Goal: Information Seeking & Learning: Learn about a topic

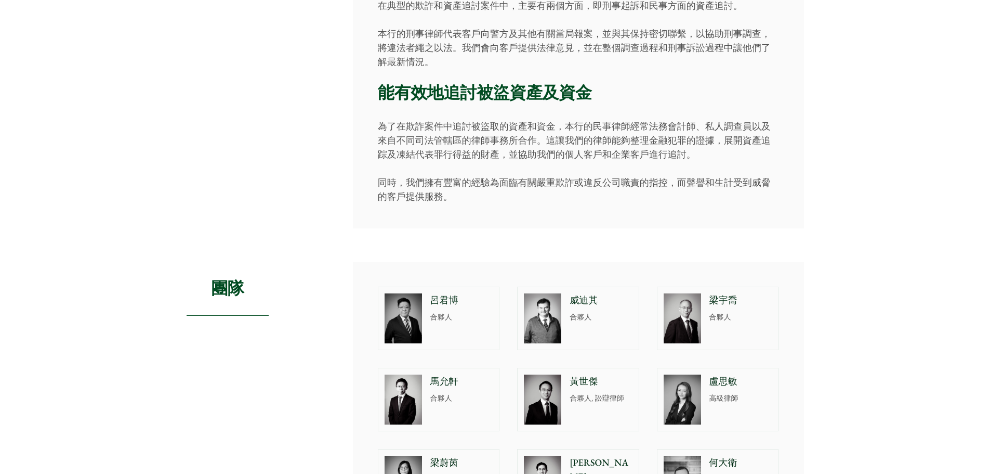
scroll to position [312, 0]
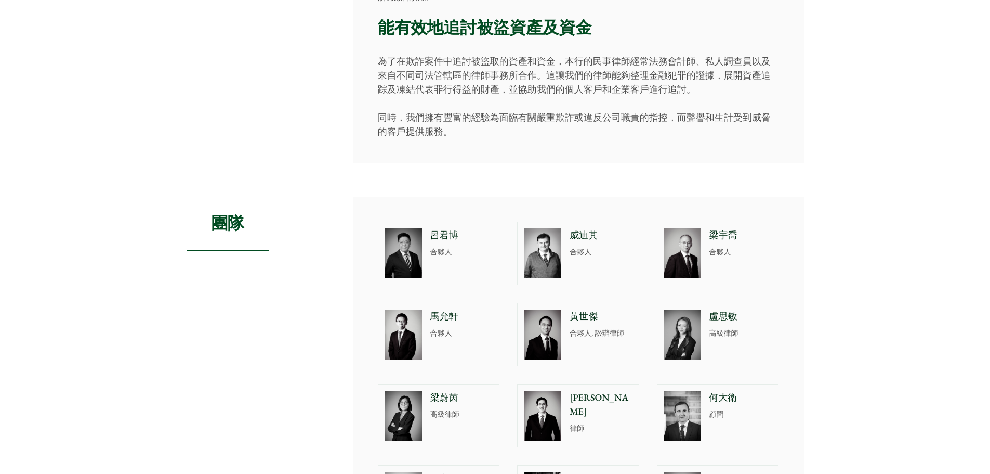
click at [418, 255] on img at bounding box center [403, 253] width 37 height 50
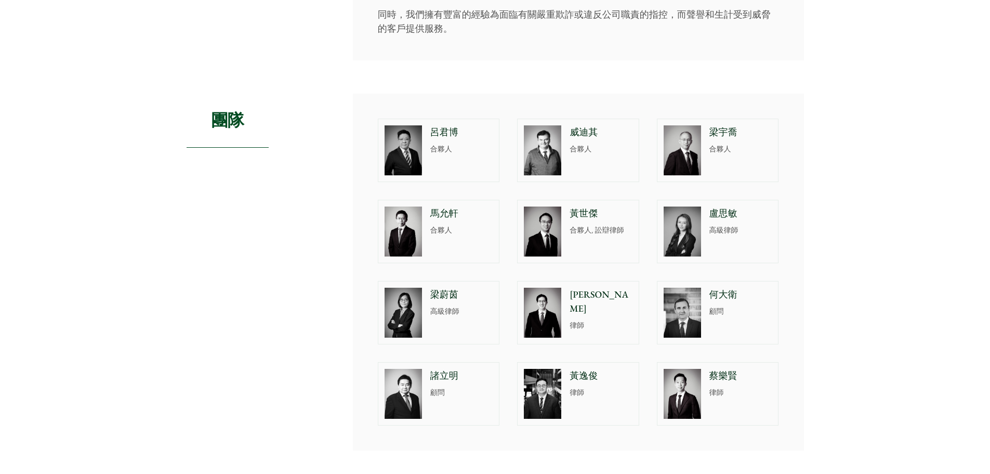
scroll to position [416, 0]
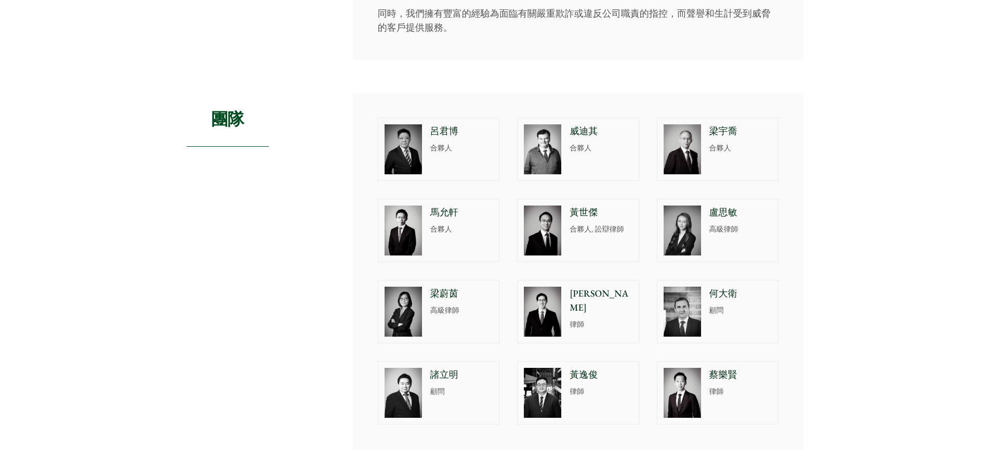
click at [561, 313] on img at bounding box center [542, 311] width 37 height 50
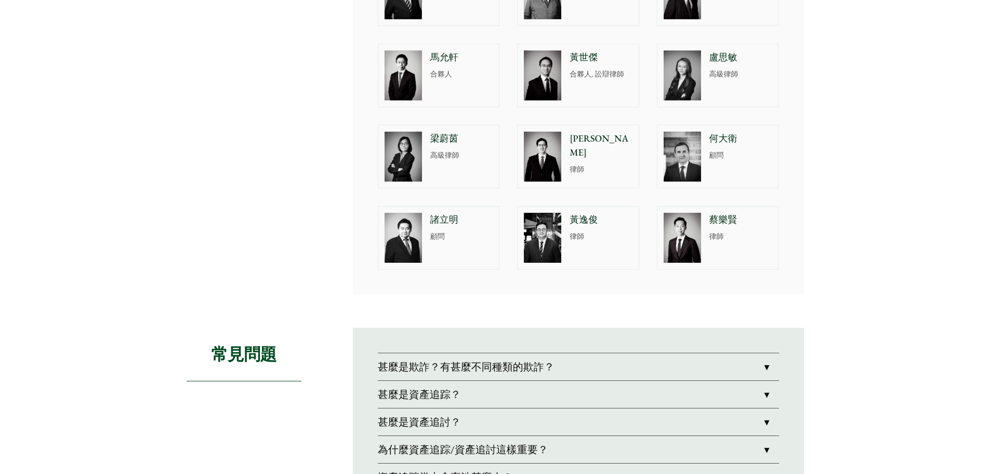
scroll to position [572, 0]
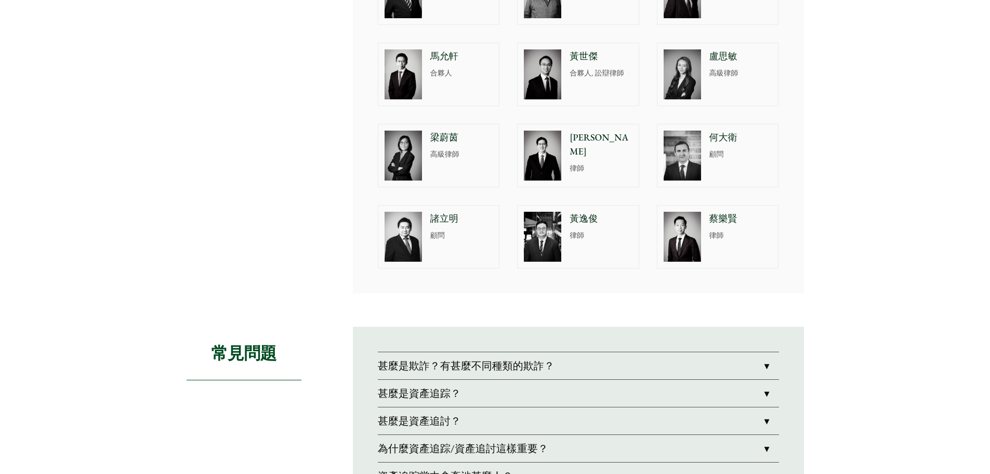
click at [545, 240] on img at bounding box center [542, 237] width 37 height 50
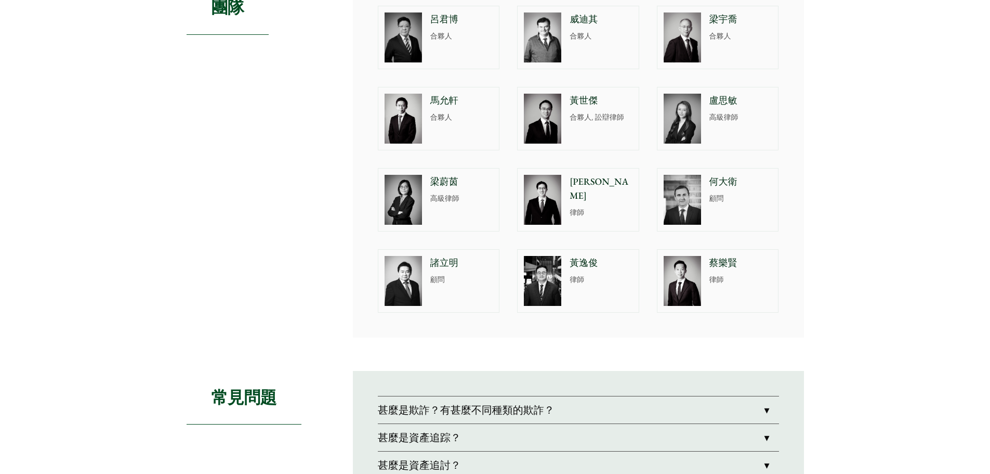
scroll to position [364, 0]
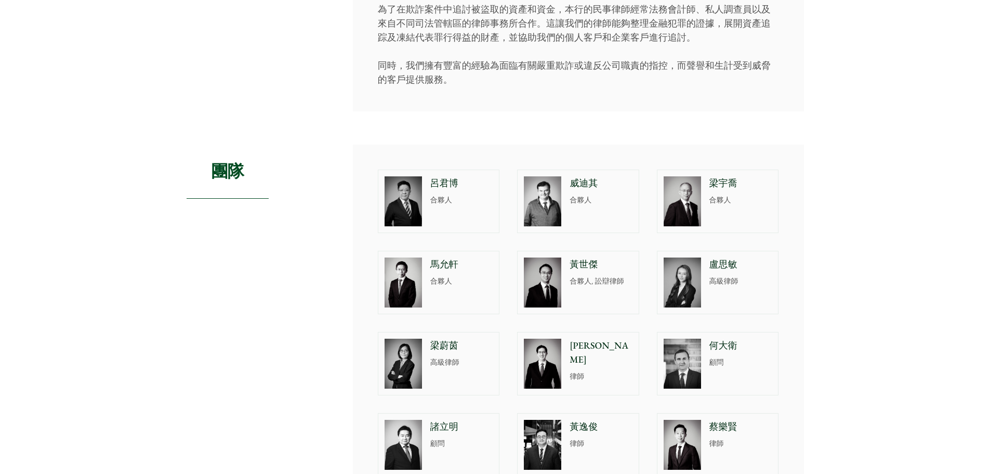
click at [720, 280] on p "高級律師" at bounding box center [741, 281] width 63 height 11
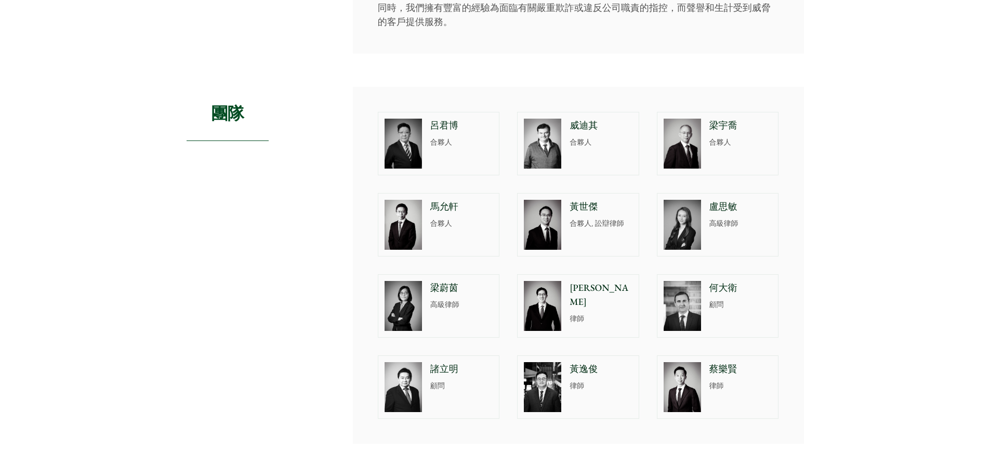
scroll to position [416, 0]
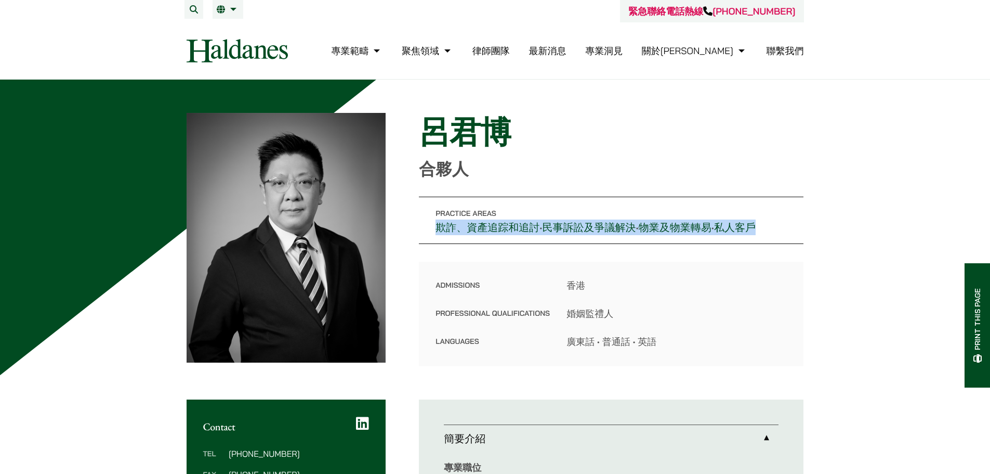
drag, startPoint x: 783, startPoint y: 229, endPoint x: 417, endPoint y: 223, distance: 365.5
click at [415, 225] on div "Home » Lawyers » 呂君博 呂君博 合夥人 Practice Areas 欺詐、資產追踪和追討 • 民事訴訟及爭議解決 • 物業及物業轉易 • …" at bounding box center [496, 239] width 618 height 253
copy p "欺詐、資產追踪和追討 • 民事訴訟及爭議解決 • 物業及物業轉易 • 私人客戶"
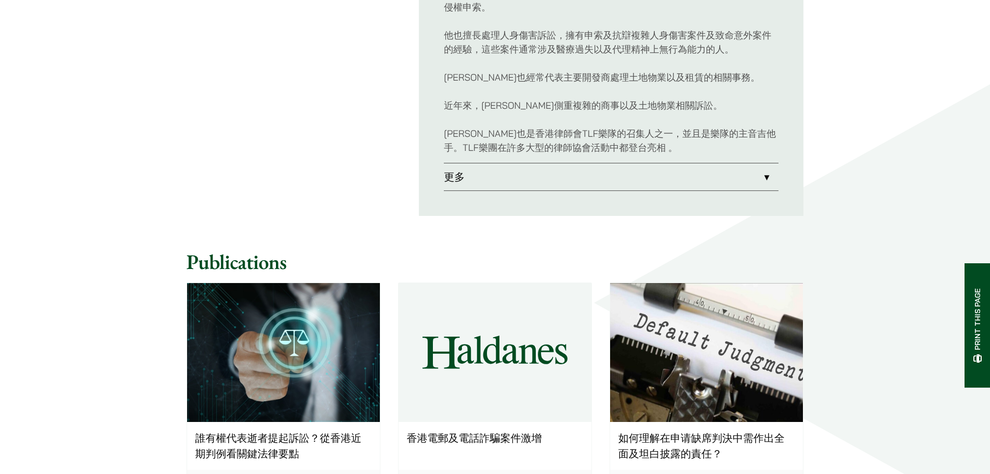
scroll to position [676, 0]
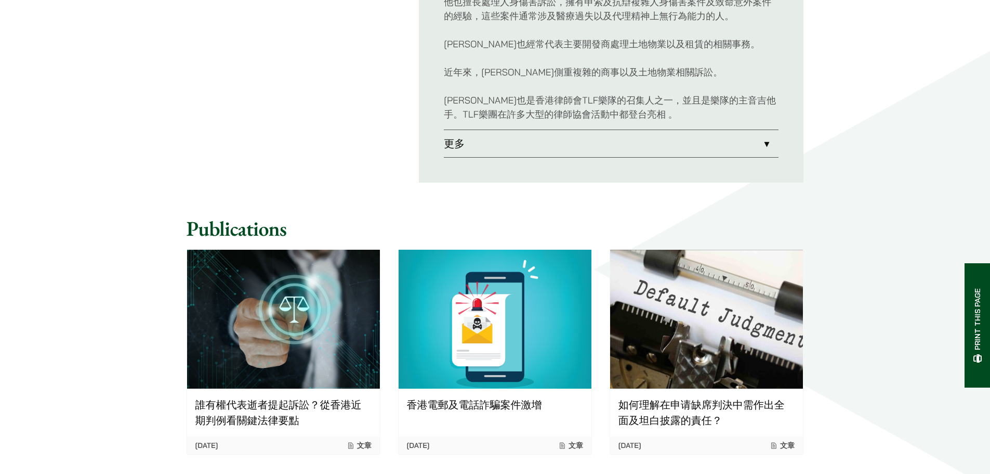
click at [585, 145] on link "更多" at bounding box center [611, 143] width 335 height 27
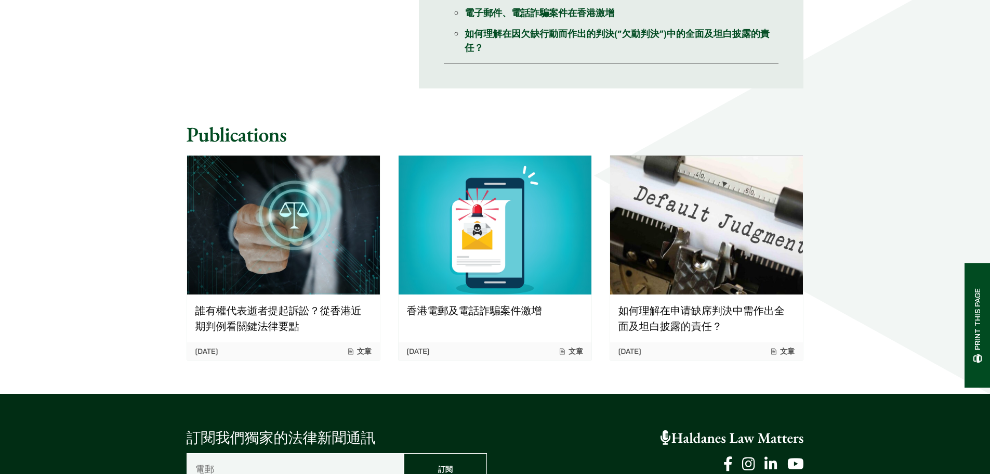
scroll to position [1248, 0]
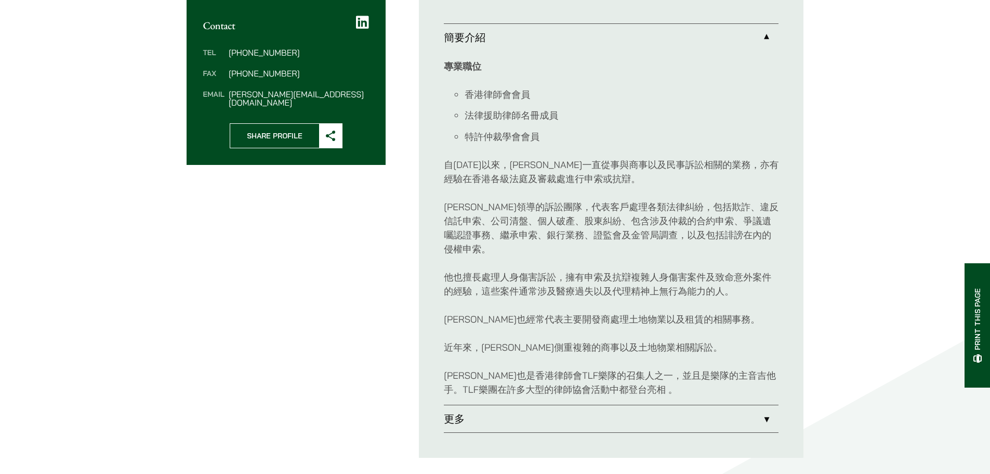
scroll to position [399, 0]
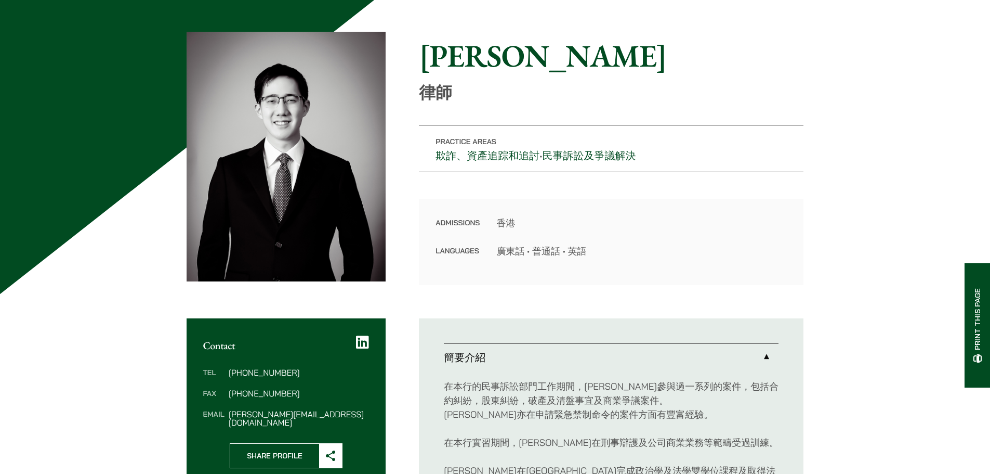
scroll to position [104, 0]
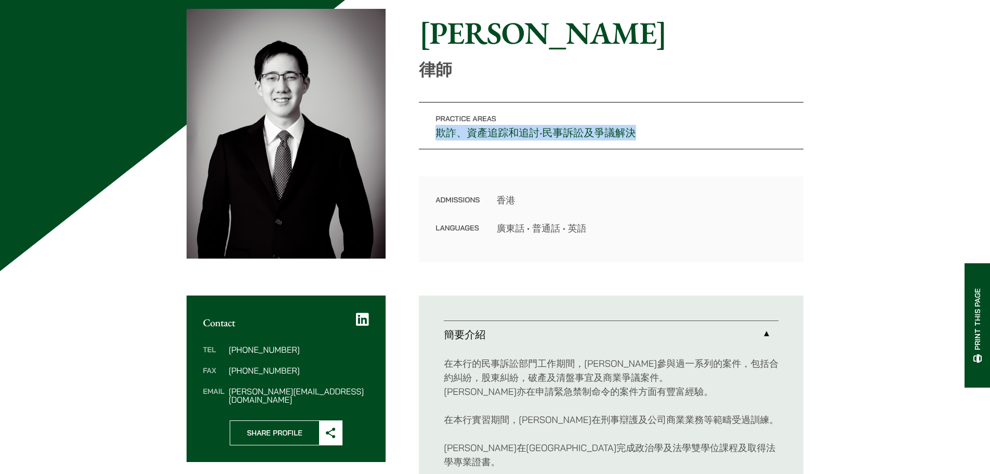
drag, startPoint x: 670, startPoint y: 135, endPoint x: 424, endPoint y: 135, distance: 245.9
click at [424, 135] on p "Practice Areas 欺詐、資產追踪和追討 • 民事訴訟及爭議解決" at bounding box center [611, 125] width 385 height 47
copy p "欺詐、資產追踪和追討 • 民事訴訟及爭議解決"
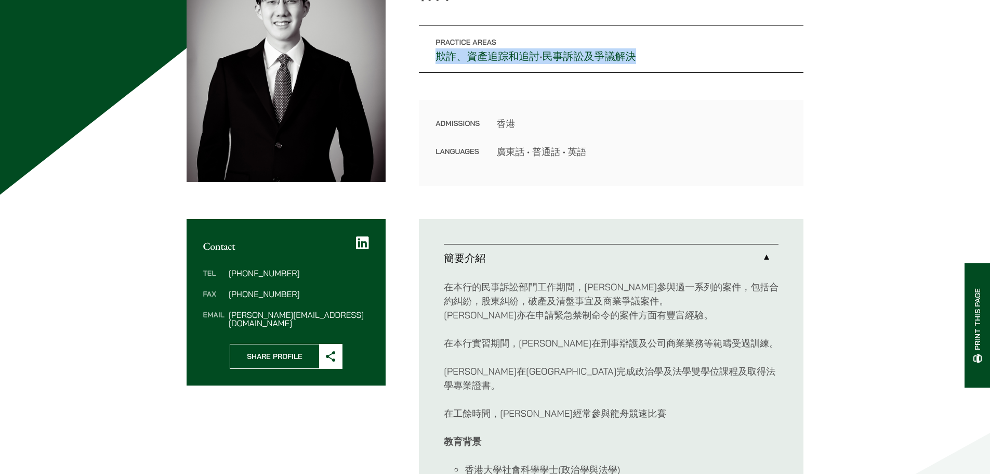
scroll to position [364, 0]
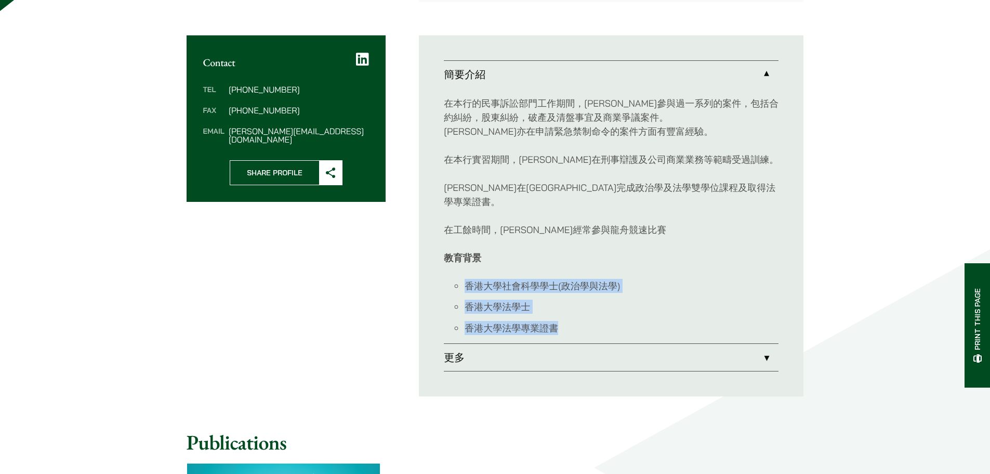
drag, startPoint x: 571, startPoint y: 316, endPoint x: 452, endPoint y: 275, distance: 125.8
click at [452, 279] on ul "香港大學社會科學學士(政治學與法學) 香港大學法學士 香港大學法學專業證書" at bounding box center [611, 307] width 335 height 56
copy ul "香港大學社會科學學士(政治學與法學) 香港大學法學士 香港大學法學專業證書"
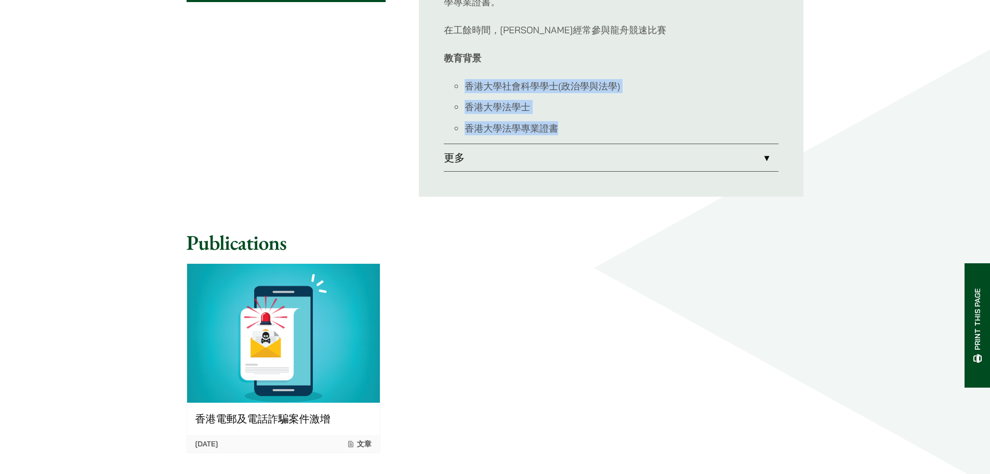
scroll to position [572, 0]
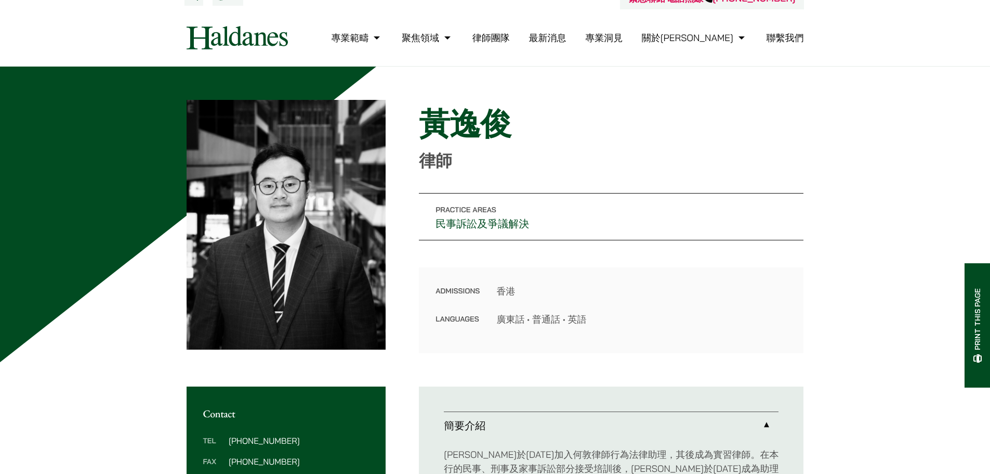
scroll to position [208, 0]
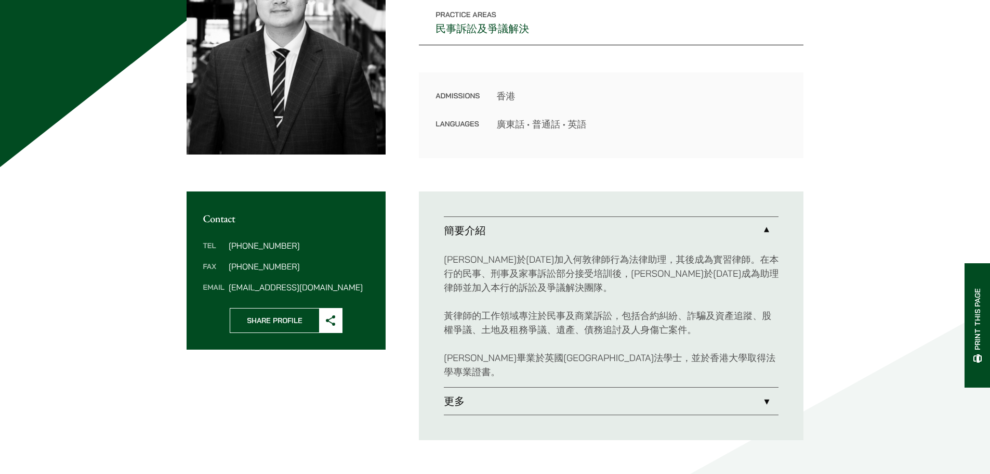
click at [474, 387] on link "更多" at bounding box center [611, 400] width 335 height 27
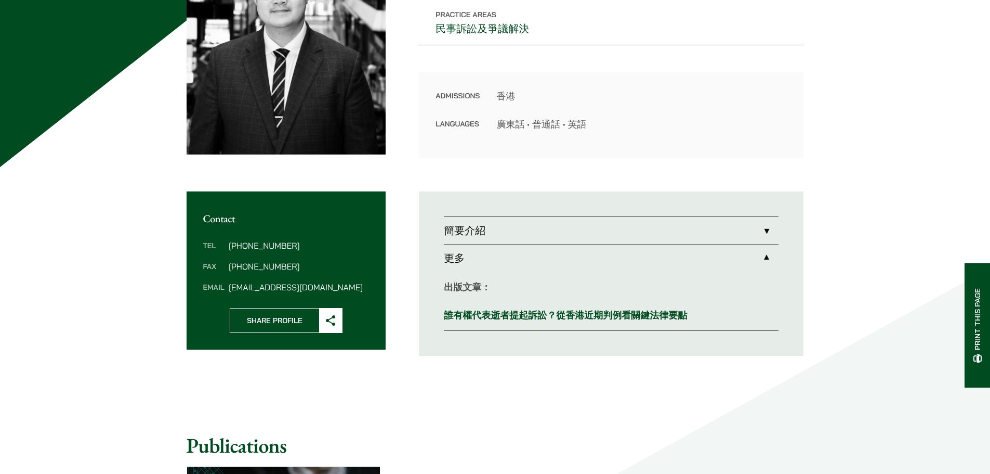
click at [497, 263] on link "更多" at bounding box center [611, 257] width 335 height 27
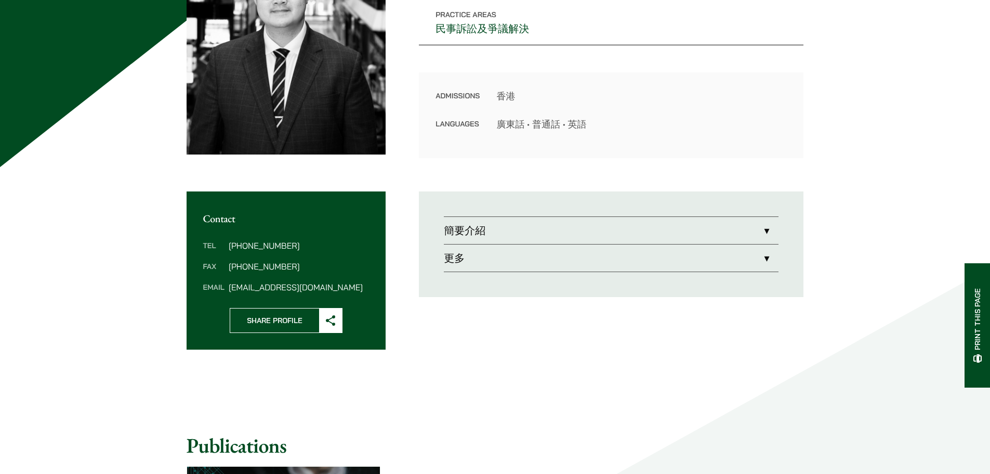
click at [722, 222] on link "簡要介紹" at bounding box center [611, 230] width 335 height 27
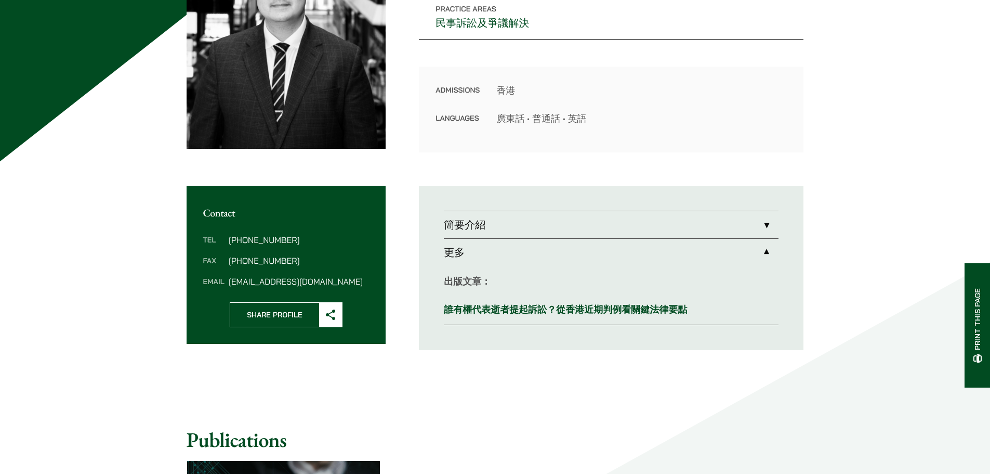
scroll to position [208, 0]
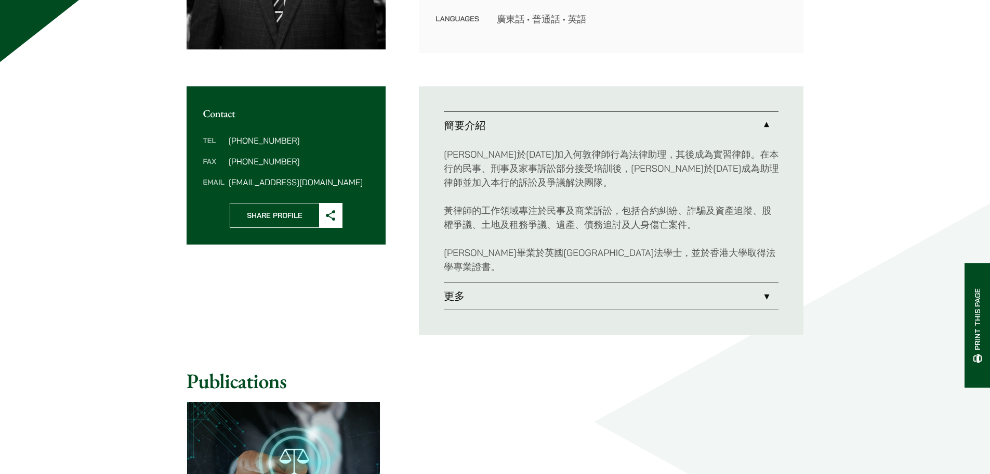
scroll to position [191, 0]
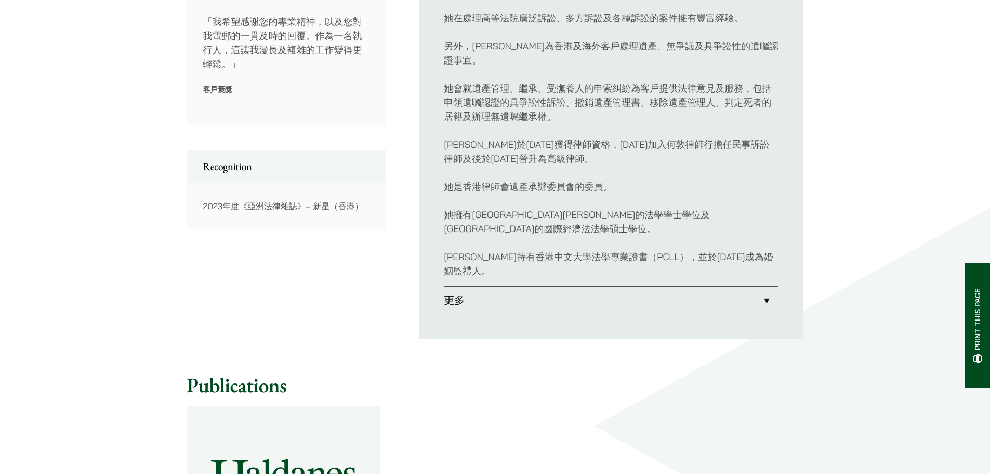
scroll to position [624, 0]
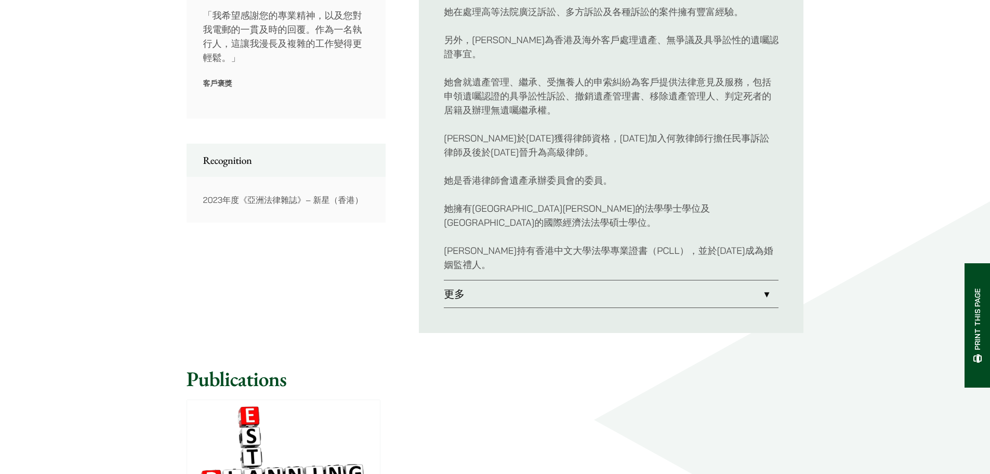
click at [544, 280] on link "更多" at bounding box center [611, 293] width 335 height 27
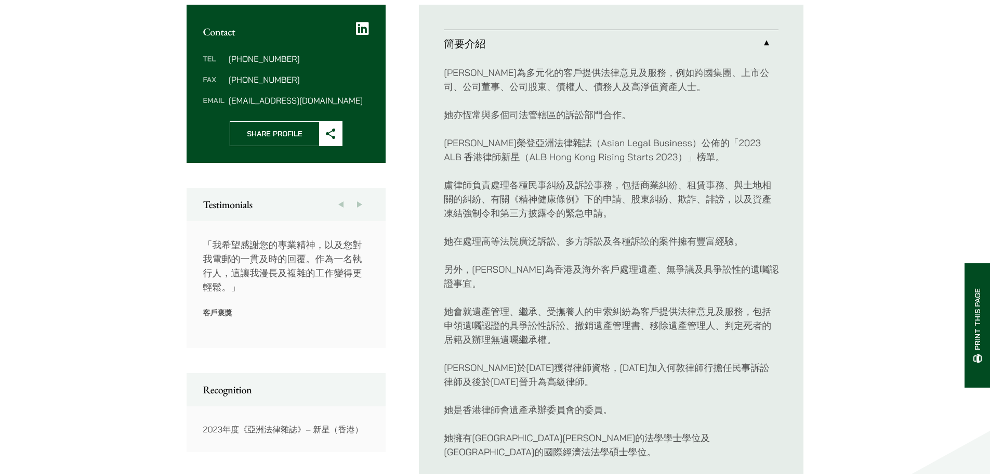
scroll to position [399, 0]
